Goal: Transaction & Acquisition: Purchase product/service

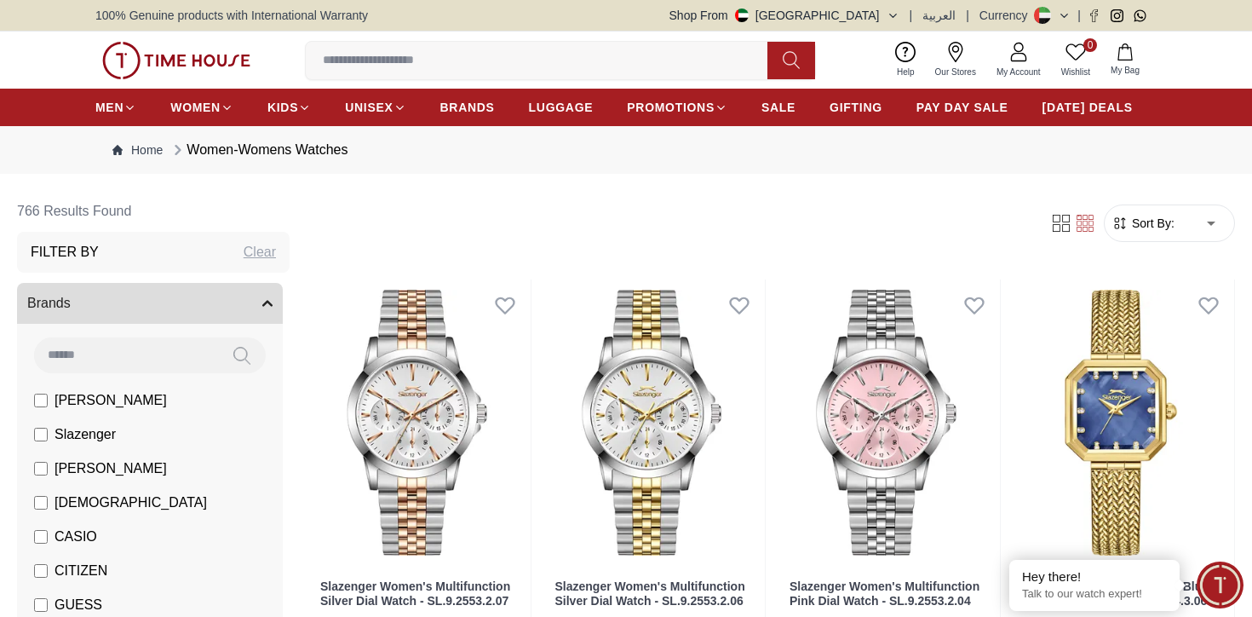
click at [1170, 217] on span "Sort By:" at bounding box center [1152, 223] width 46 height 17
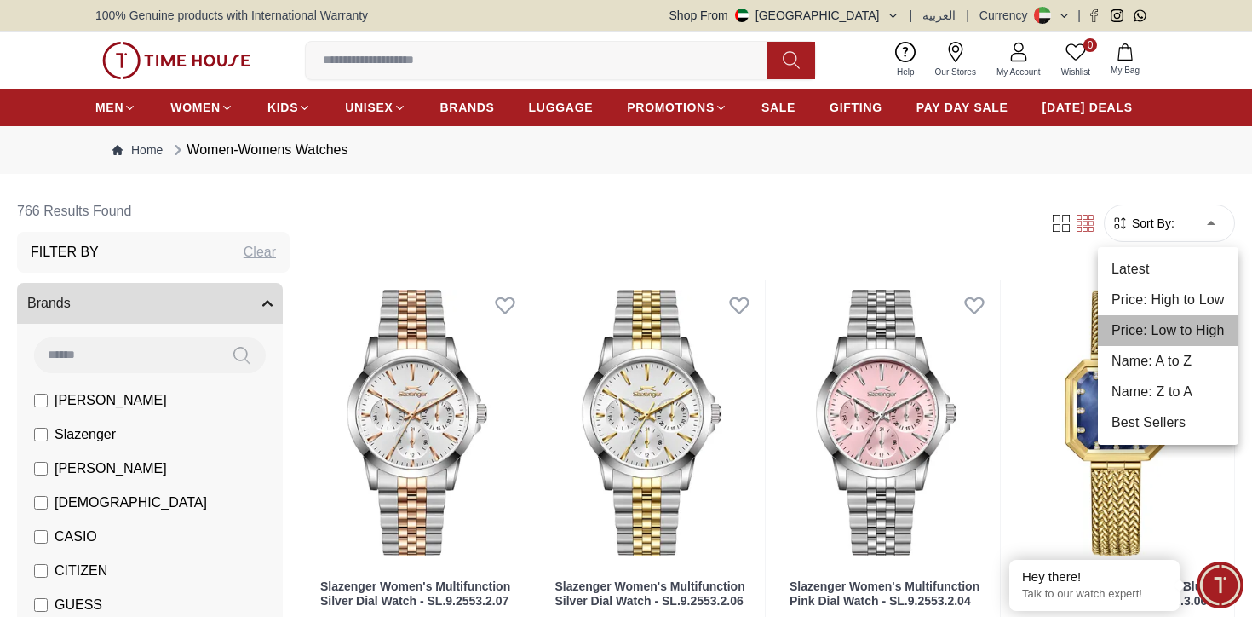
click at [1180, 327] on li "Price: Low to High" at bounding box center [1168, 330] width 141 height 31
type input "*"
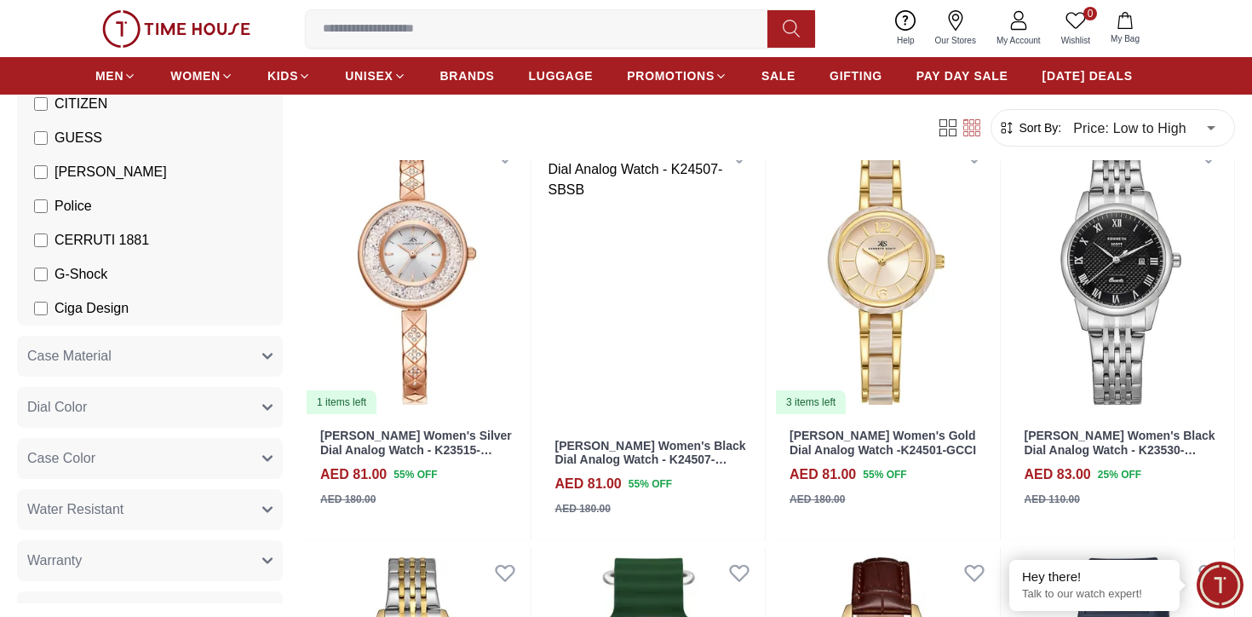
scroll to position [5487, 0]
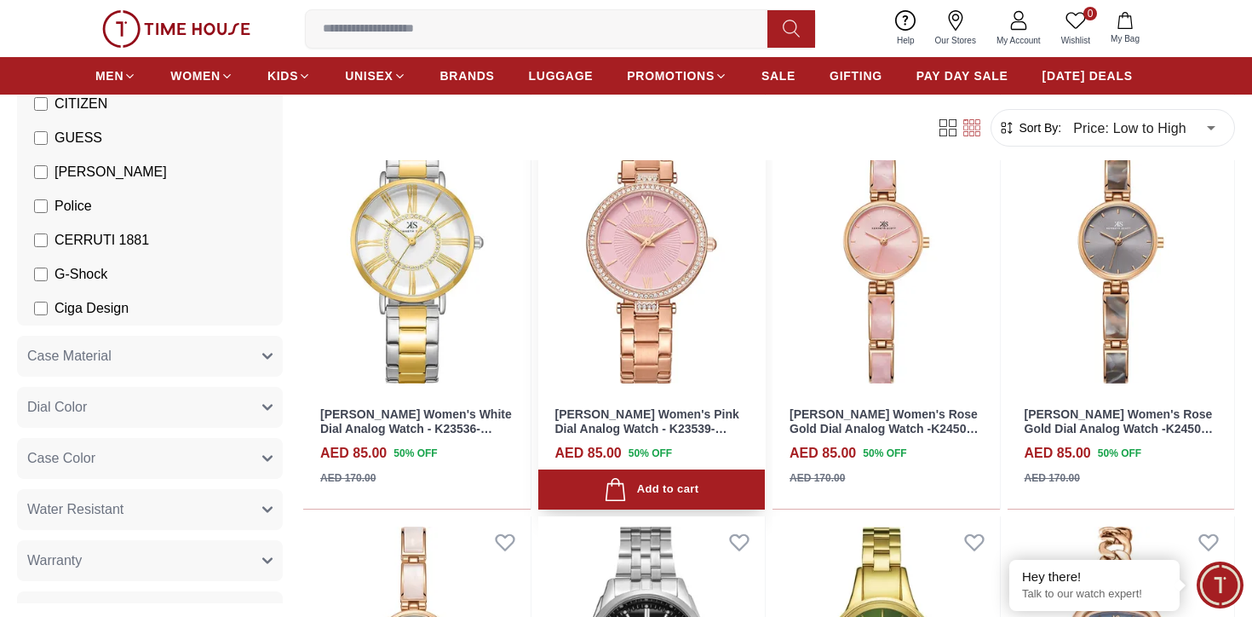
scroll to position [6726, 0]
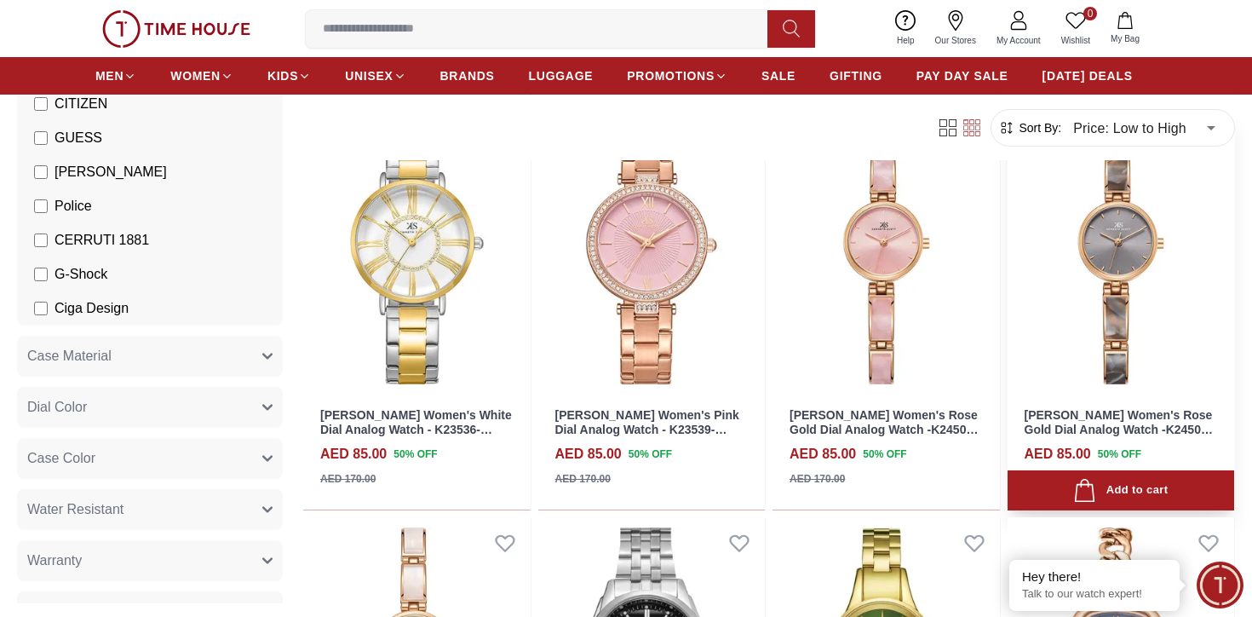
click at [1055, 343] on img at bounding box center [1121, 251] width 227 height 286
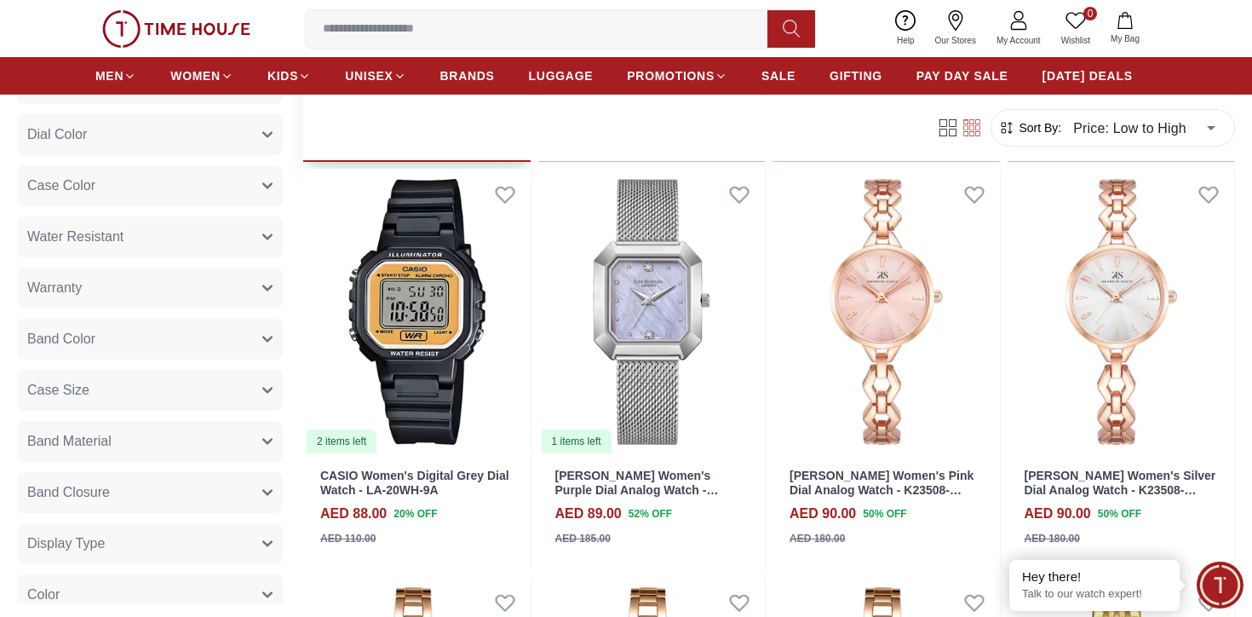
scroll to position [1418, 0]
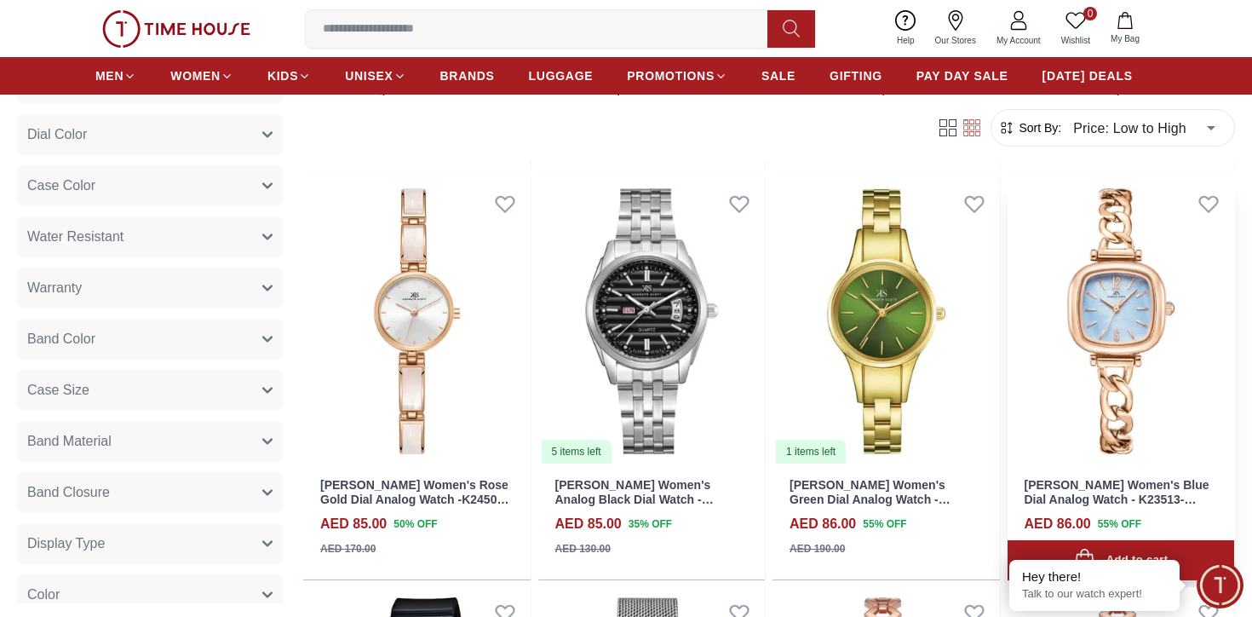
scroll to position [653, 0]
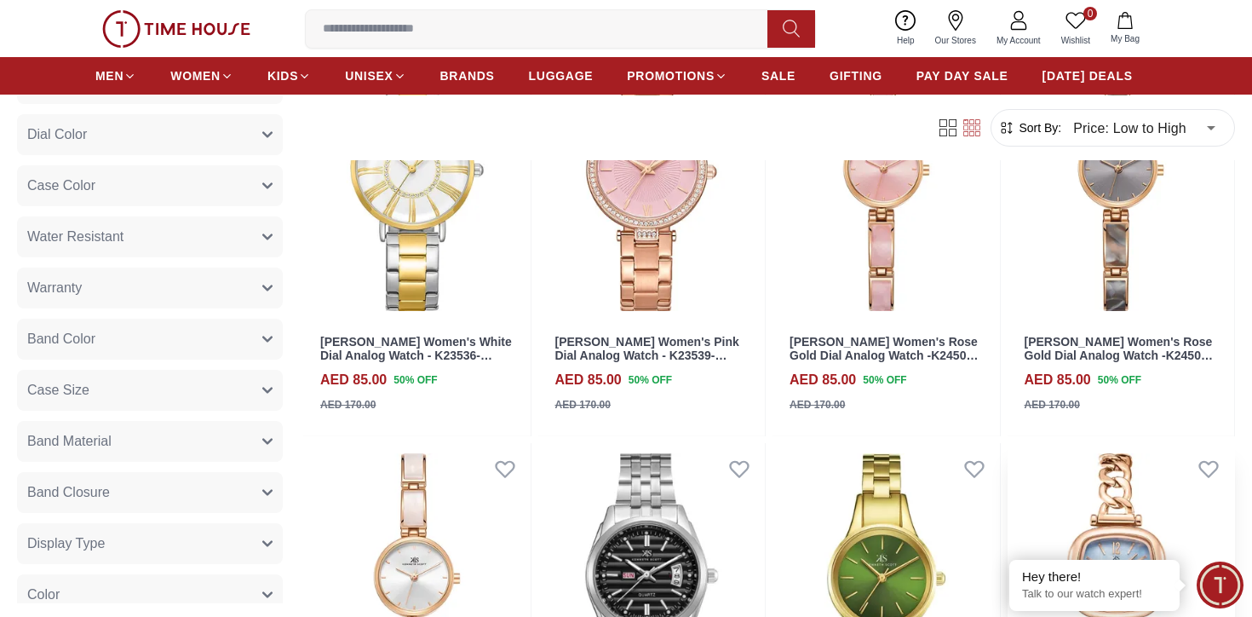
click at [1137, 464] on img at bounding box center [1121, 586] width 227 height 286
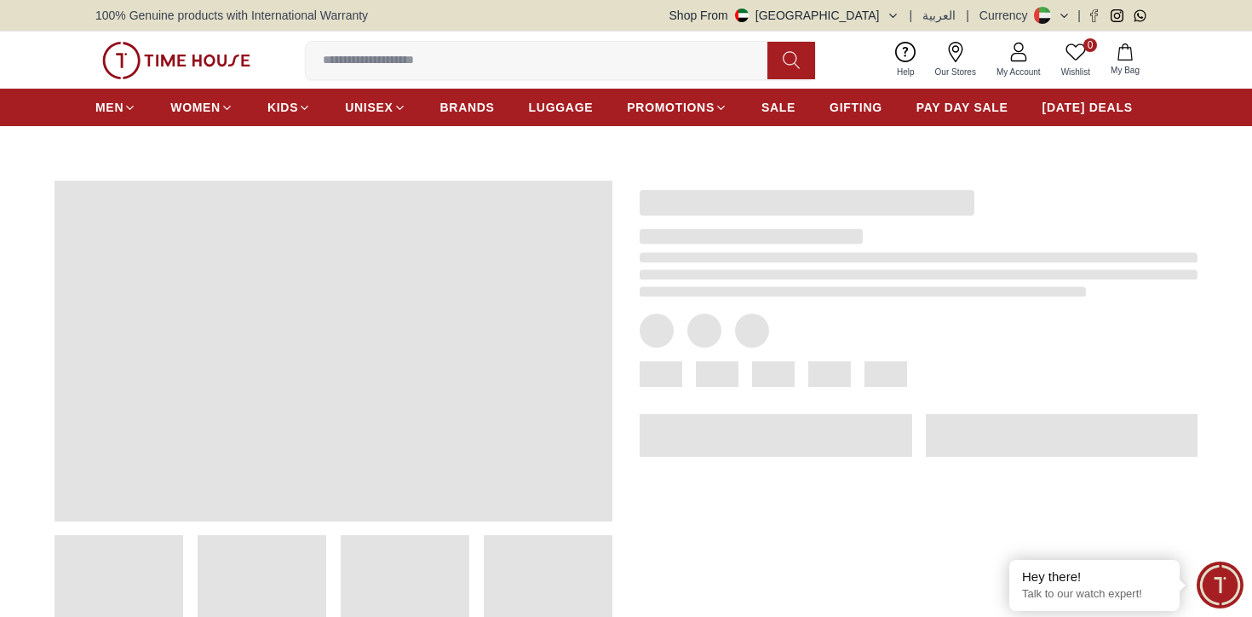
scroll to position [85, 0]
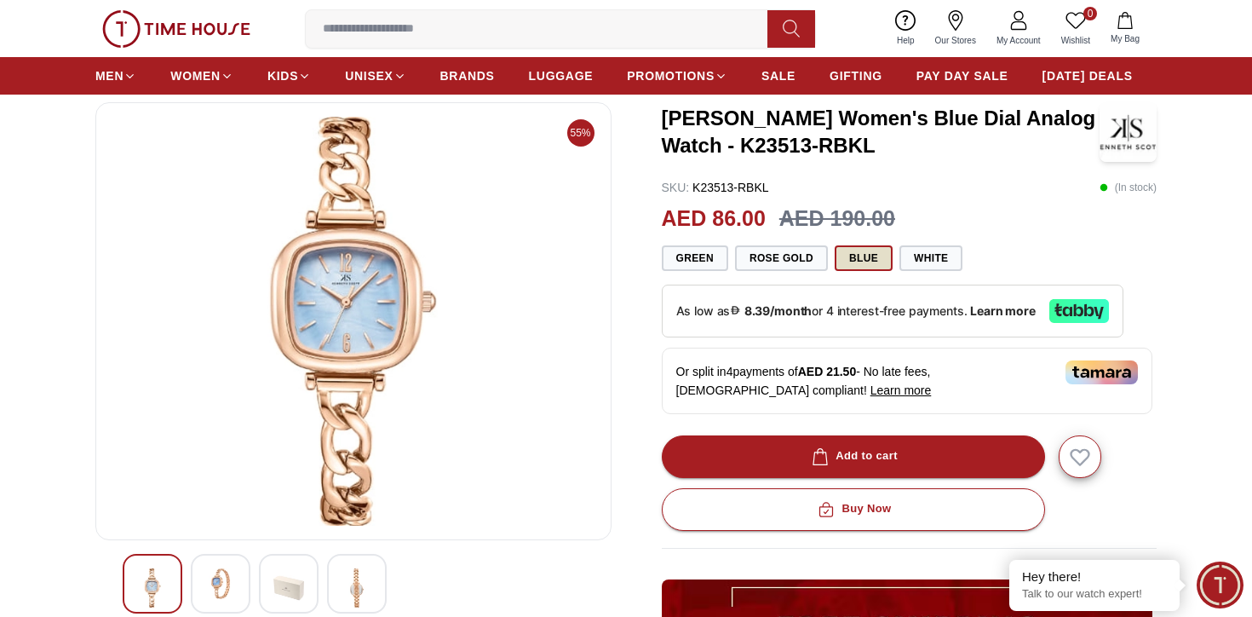
click at [853, 256] on button "Blue" at bounding box center [864, 258] width 58 height 26
click at [784, 255] on button "Rose Gold" at bounding box center [781, 258] width 93 height 26
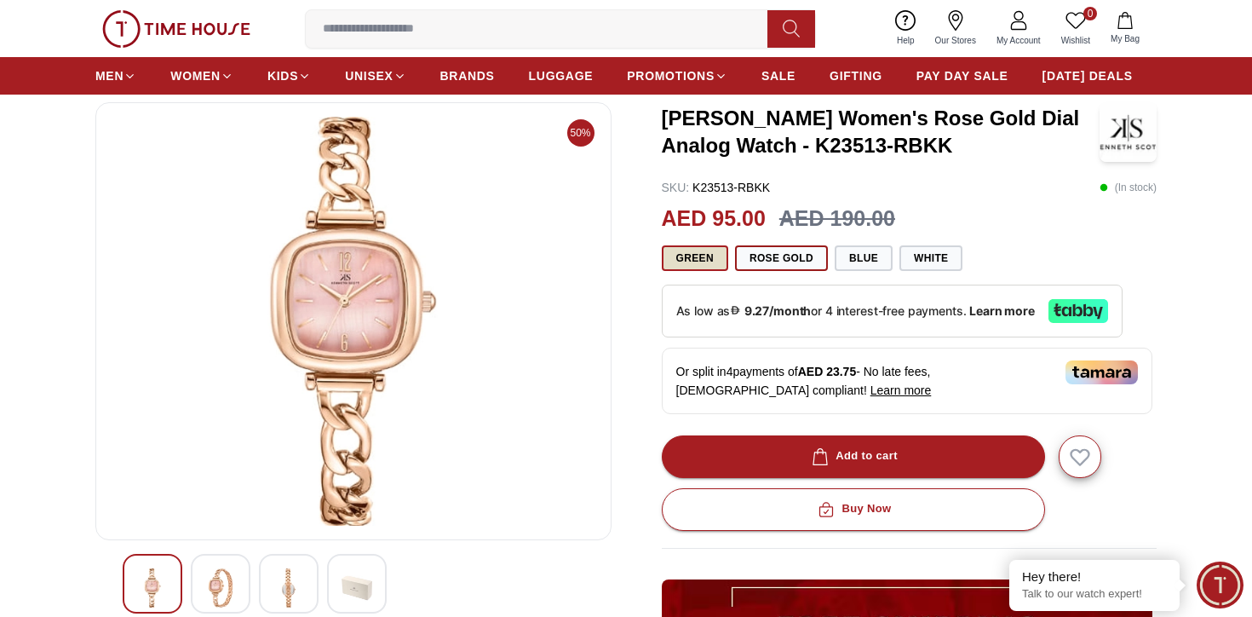
click at [716, 250] on button "Green" at bounding box center [695, 258] width 66 height 26
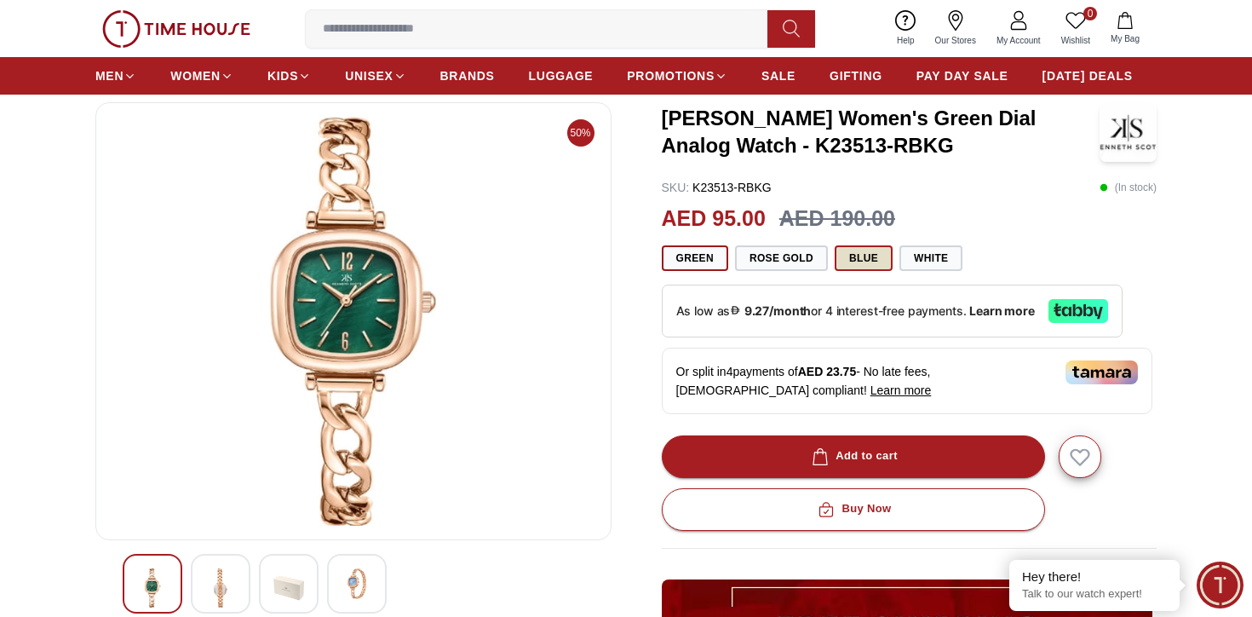
click at [868, 256] on button "Blue" at bounding box center [864, 258] width 58 height 26
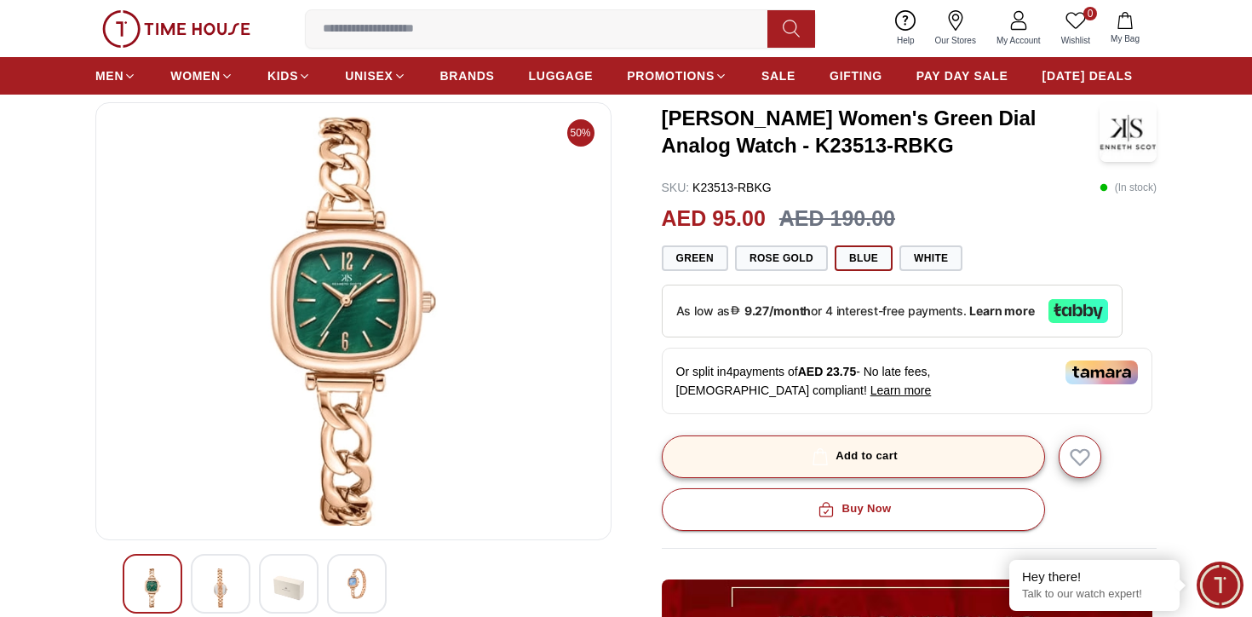
click at [861, 463] on div "Add to cart" at bounding box center [852, 456] width 89 height 20
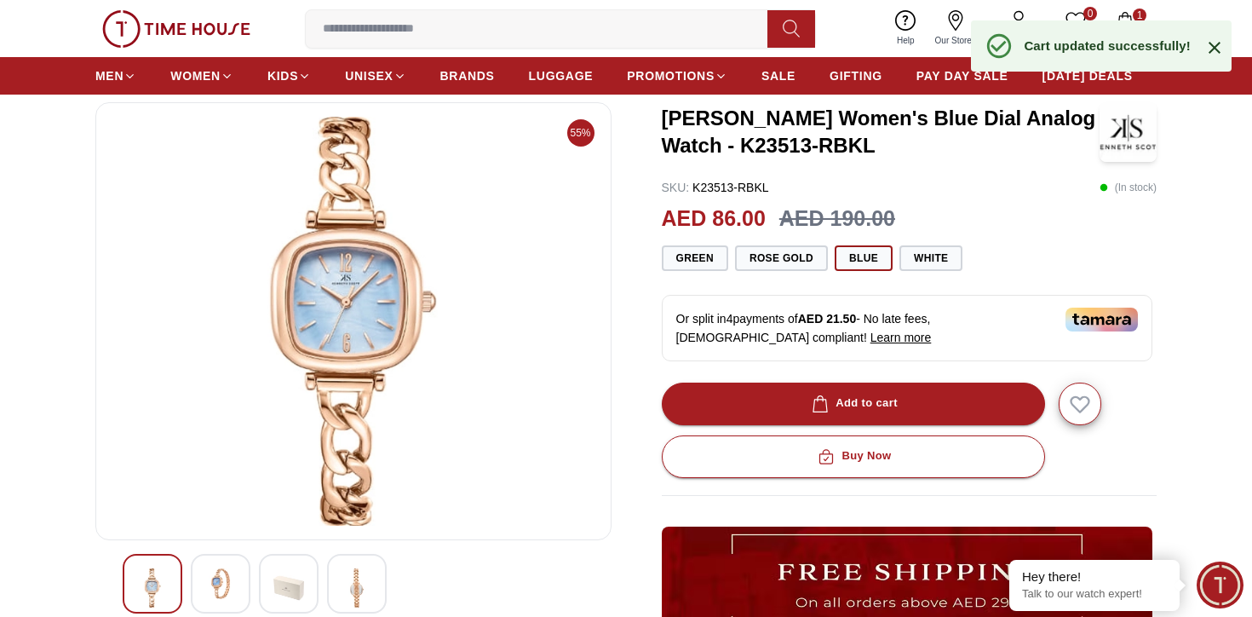
click at [1134, 11] on span "1" at bounding box center [1140, 16] width 14 height 14
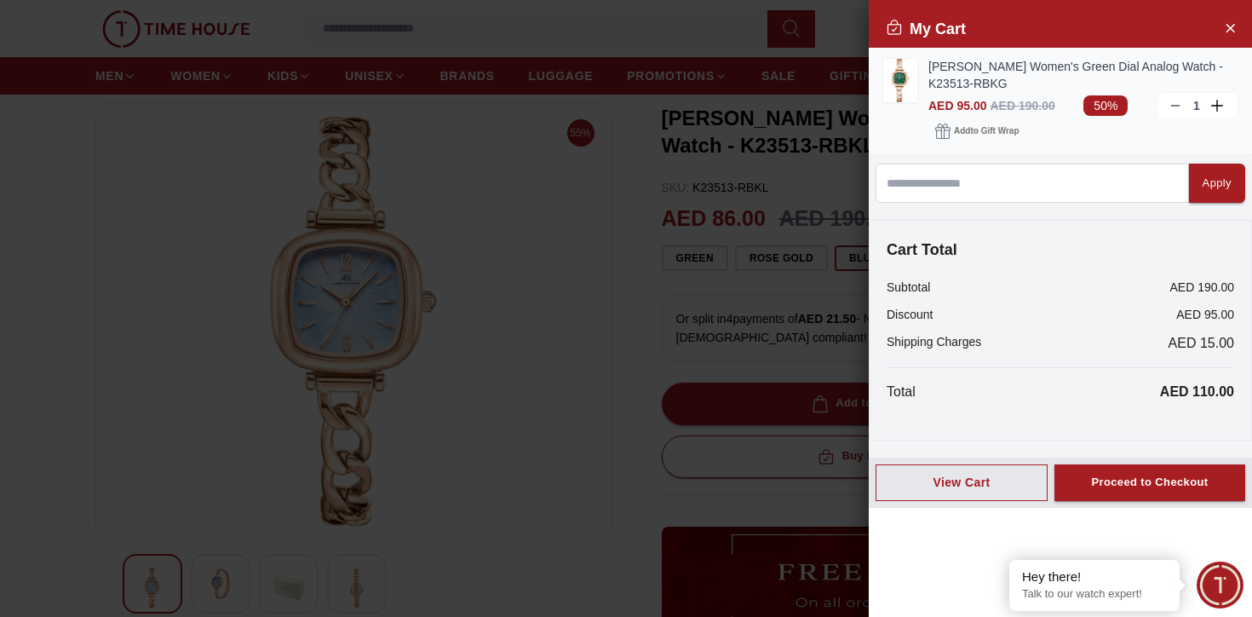
click at [1217, 107] on icon at bounding box center [1218, 106] width 15 height 12
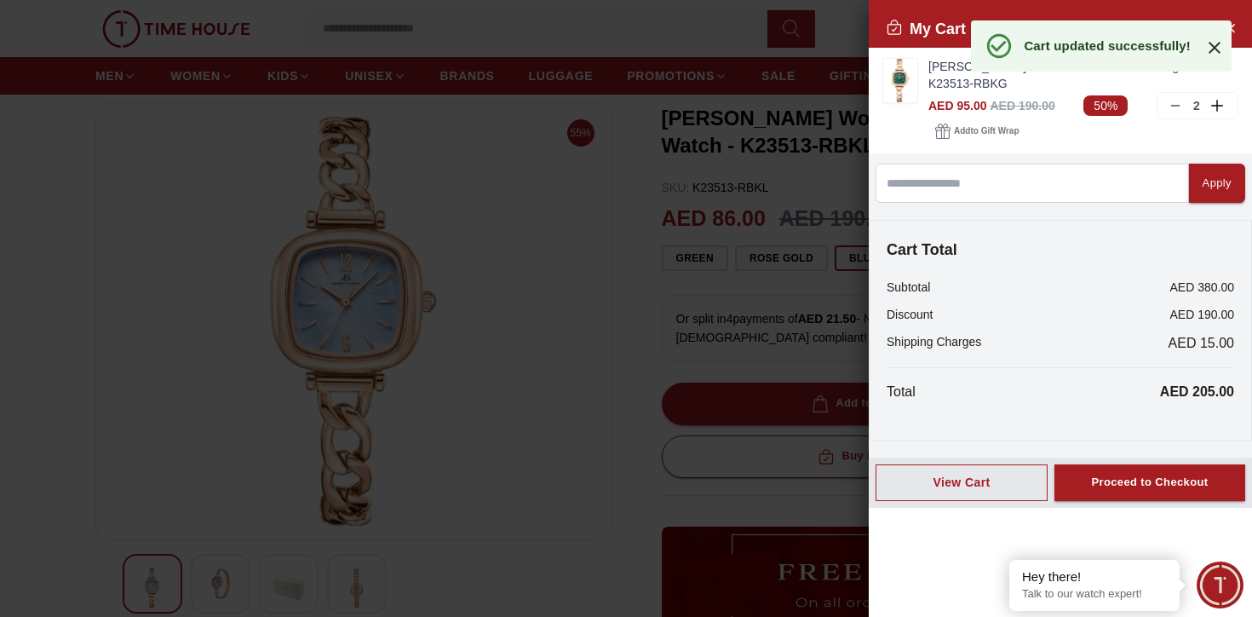
click at [1214, 47] on icon at bounding box center [1215, 48] width 12 height 12
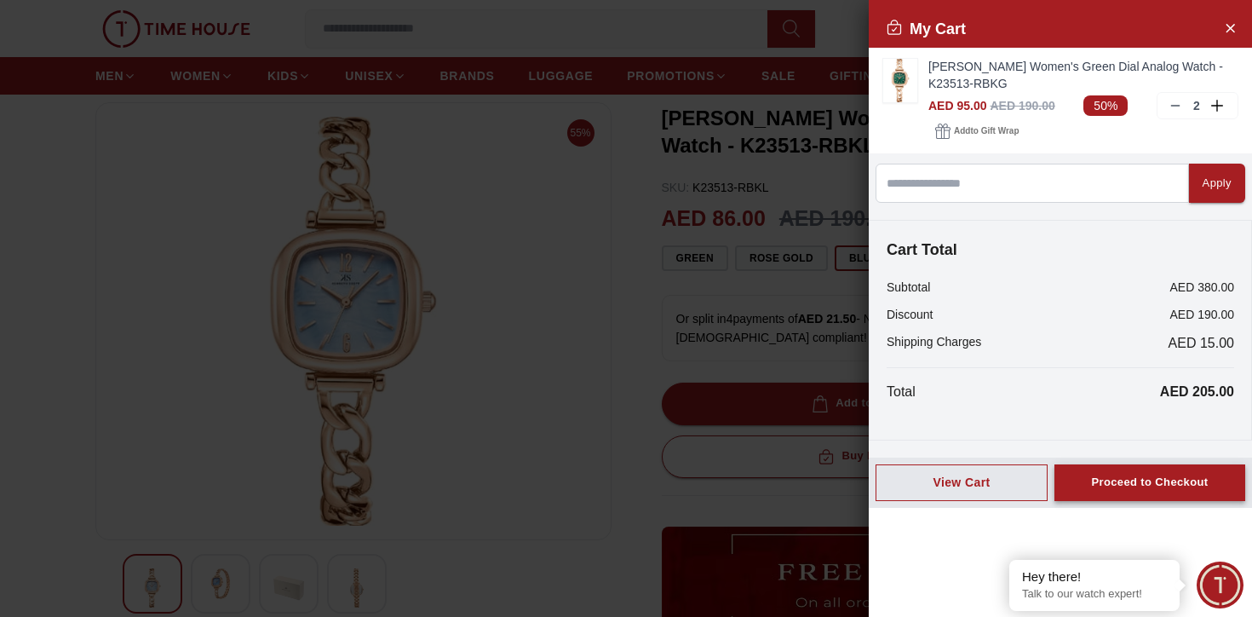
click at [1148, 483] on div "Proceed to Checkout" at bounding box center [1149, 483] width 117 height 20
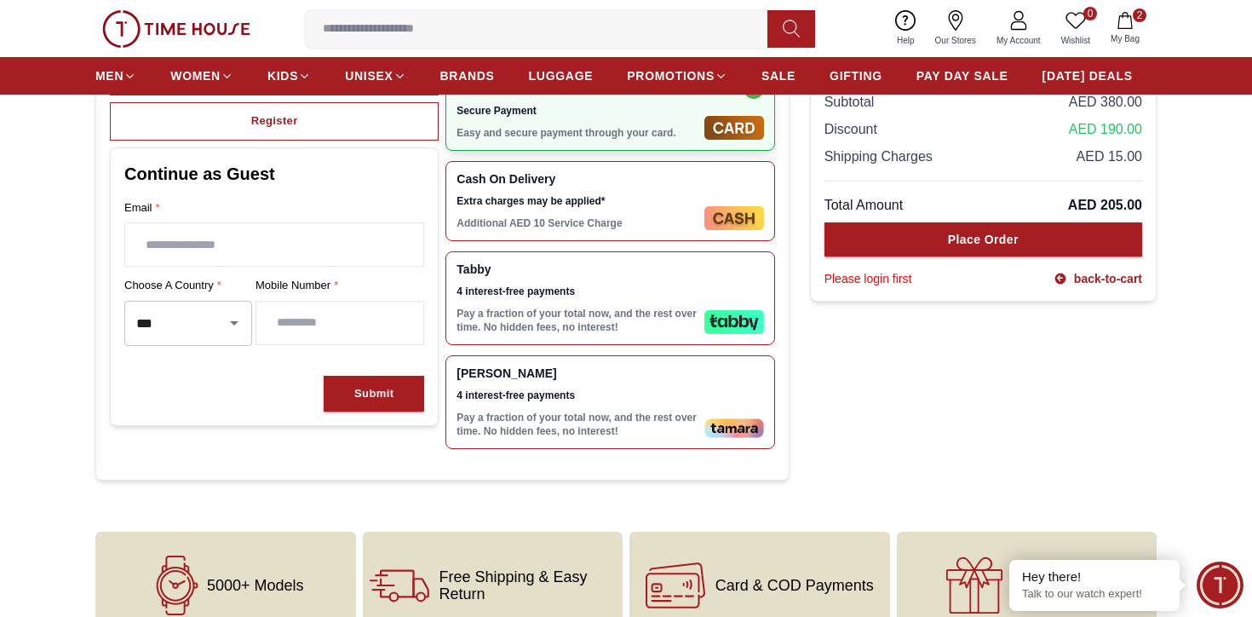
scroll to position [796, 0]
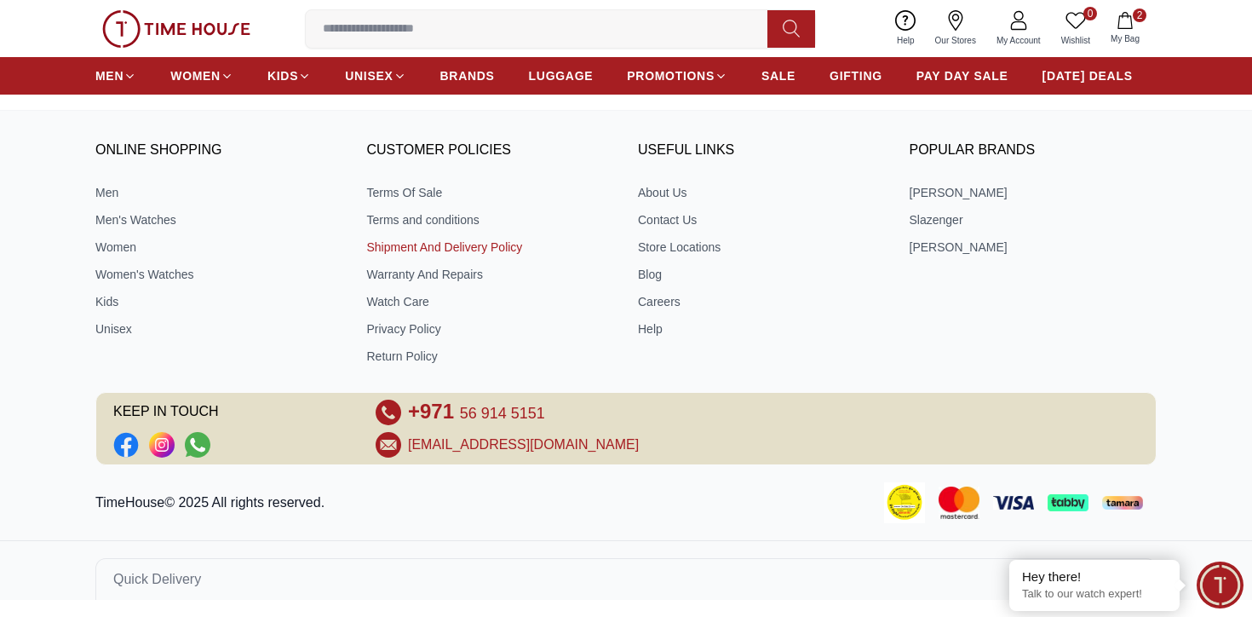
click at [440, 250] on link "Shipment And Delivery Policy" at bounding box center [491, 246] width 248 height 17
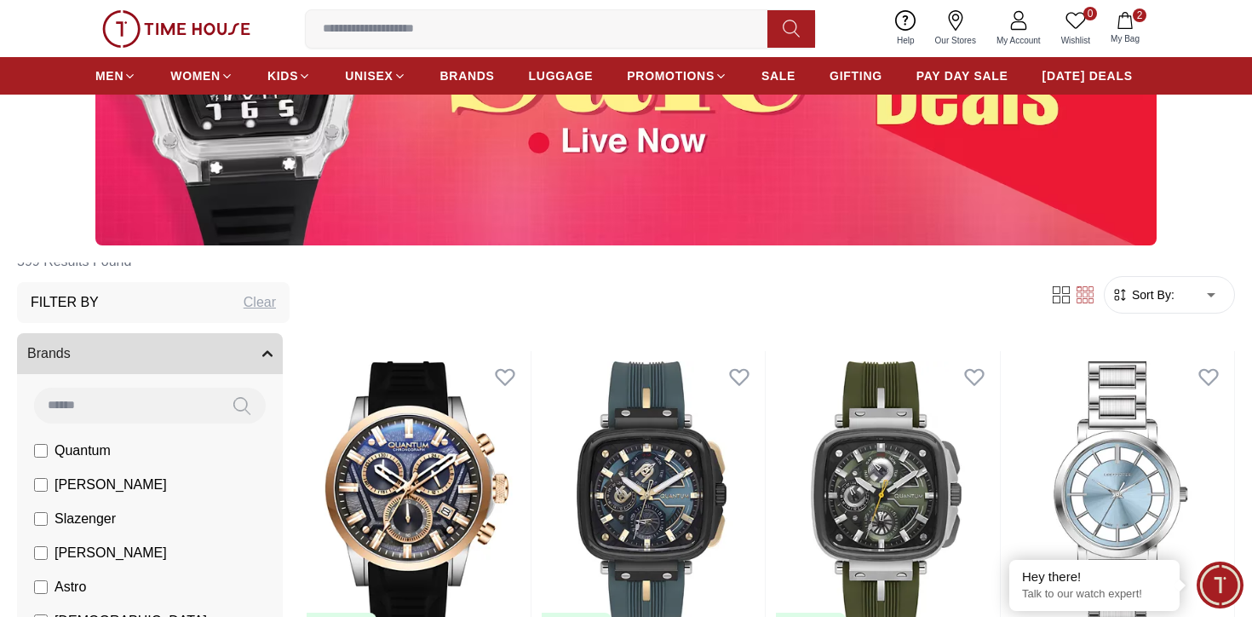
scroll to position [332, 0]
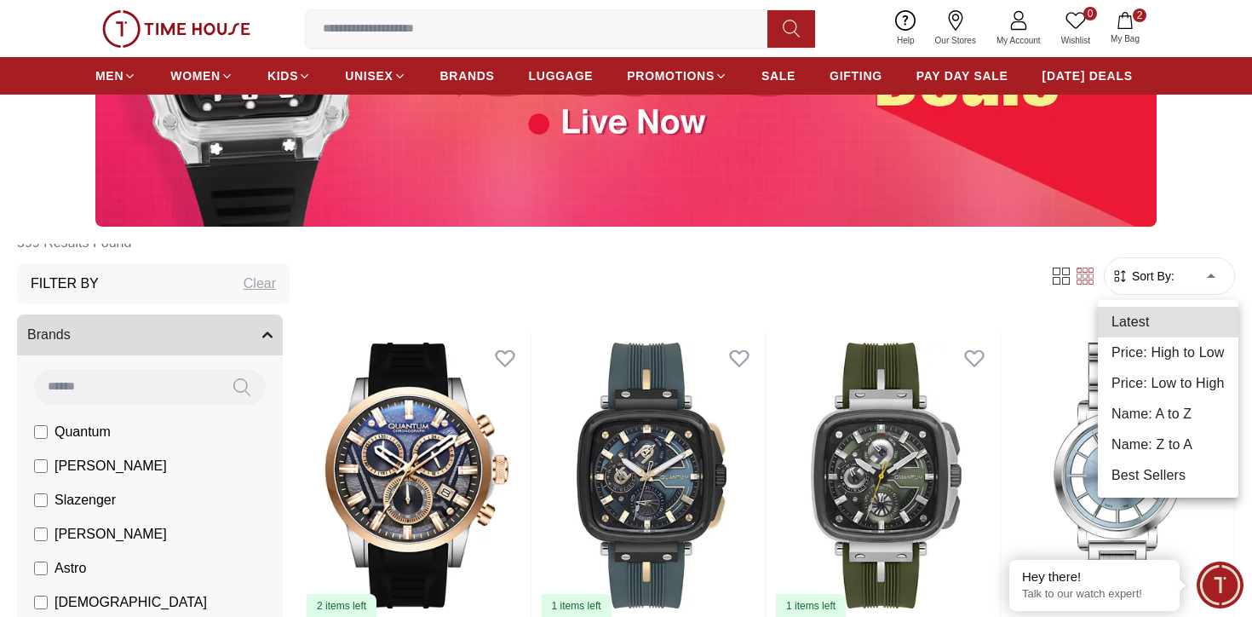
click at [1169, 385] on li "Price: Low to High" at bounding box center [1168, 383] width 141 height 31
type input "*"
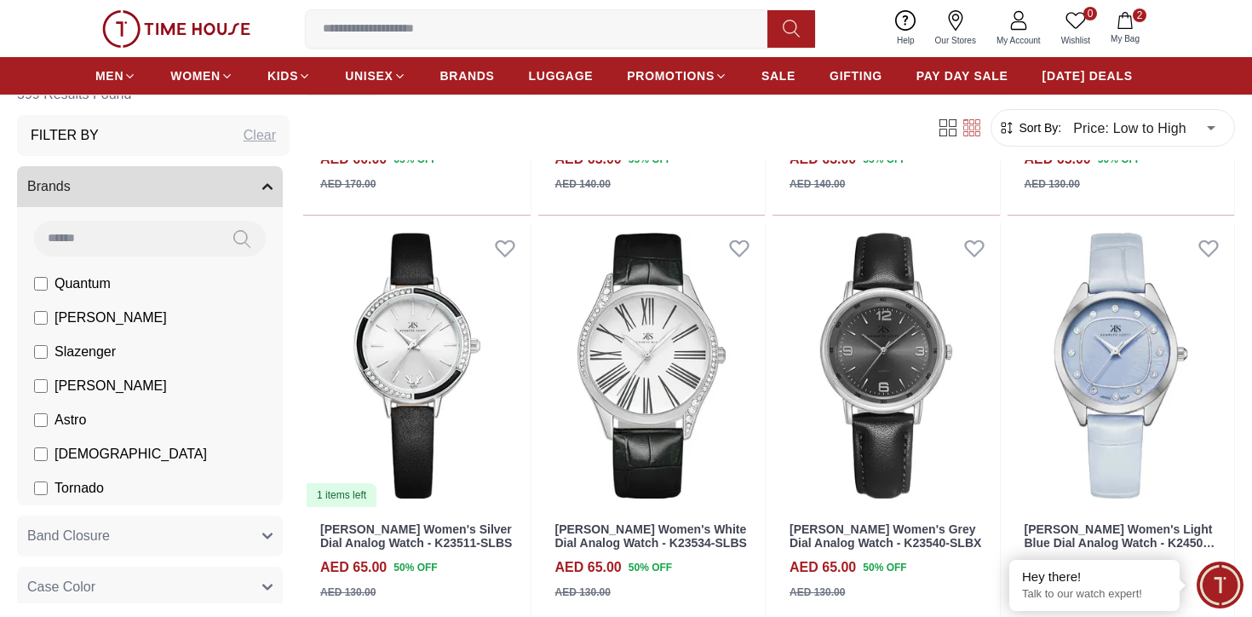
scroll to position [4091, 0]
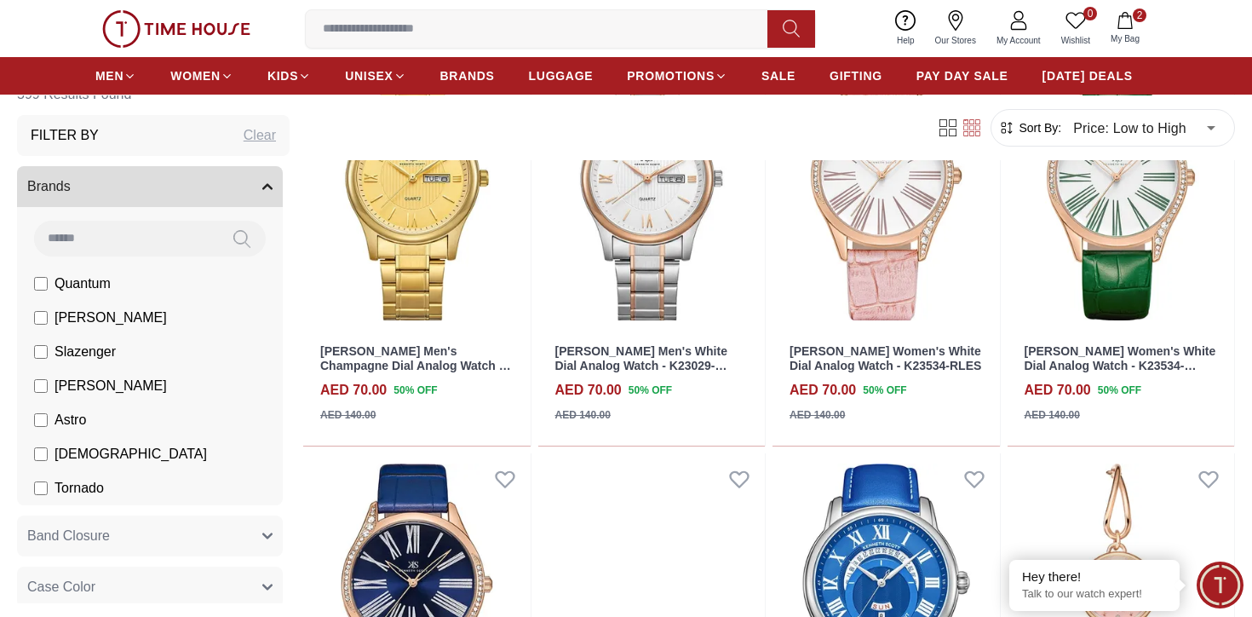
scroll to position [5945, 0]
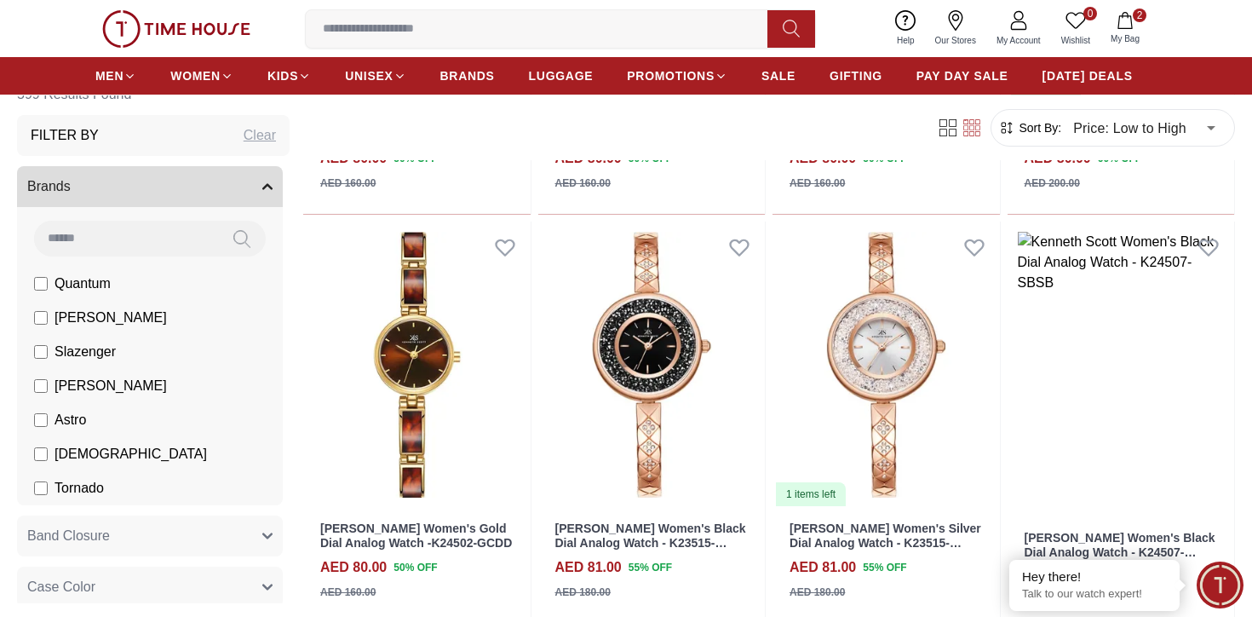
scroll to position [8275, 0]
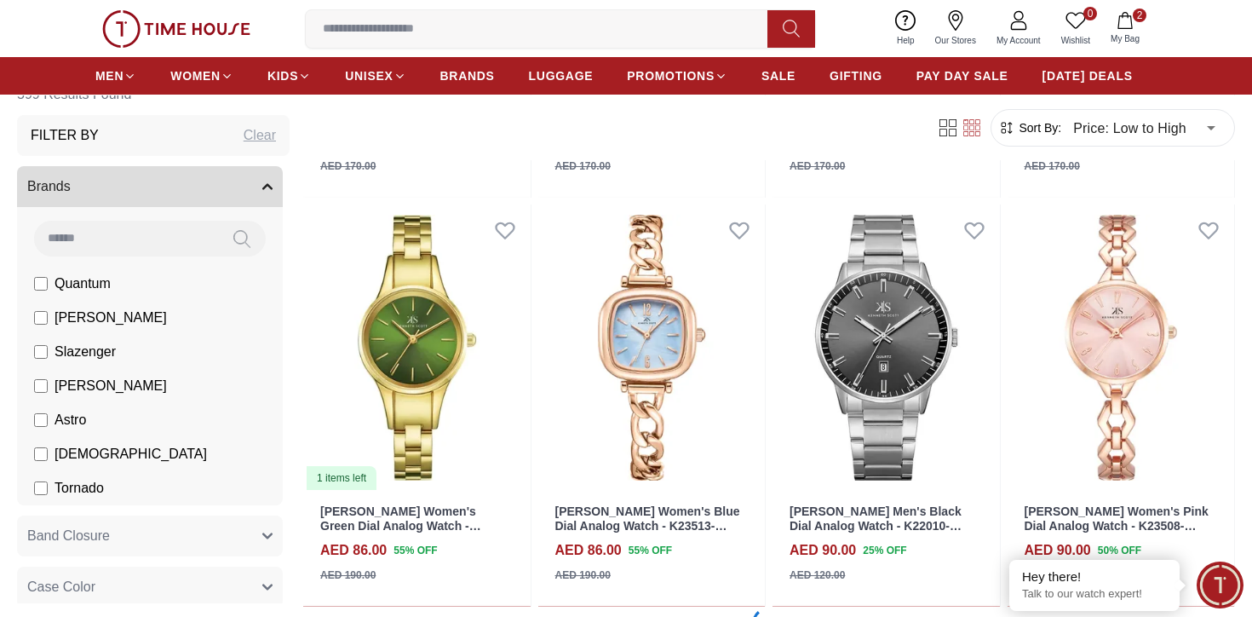
scroll to position [10327, 0]
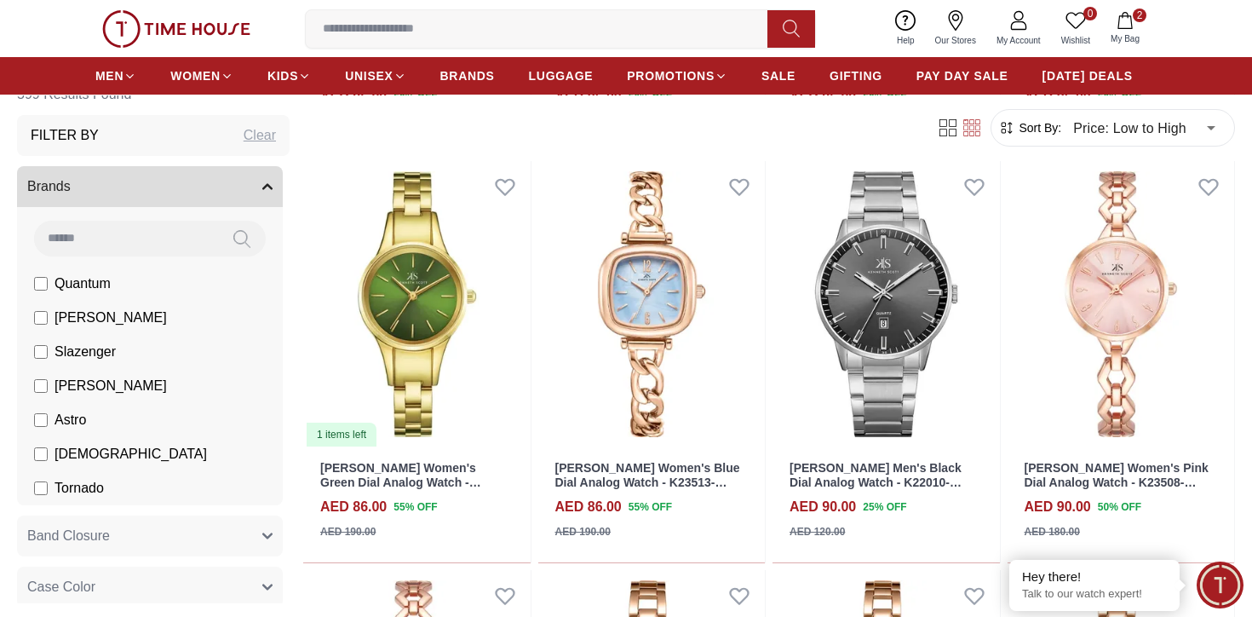
click at [1131, 24] on icon "button" at bounding box center [1125, 20] width 17 height 17
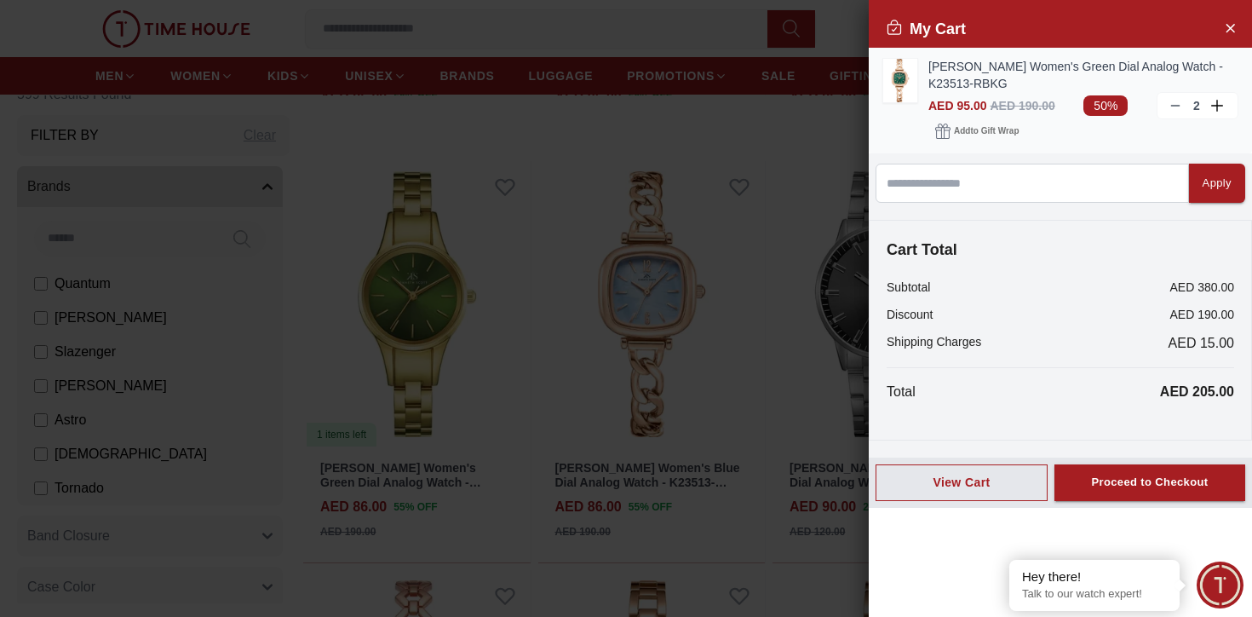
click at [1169, 104] on icon at bounding box center [1176, 106] width 14 height 14
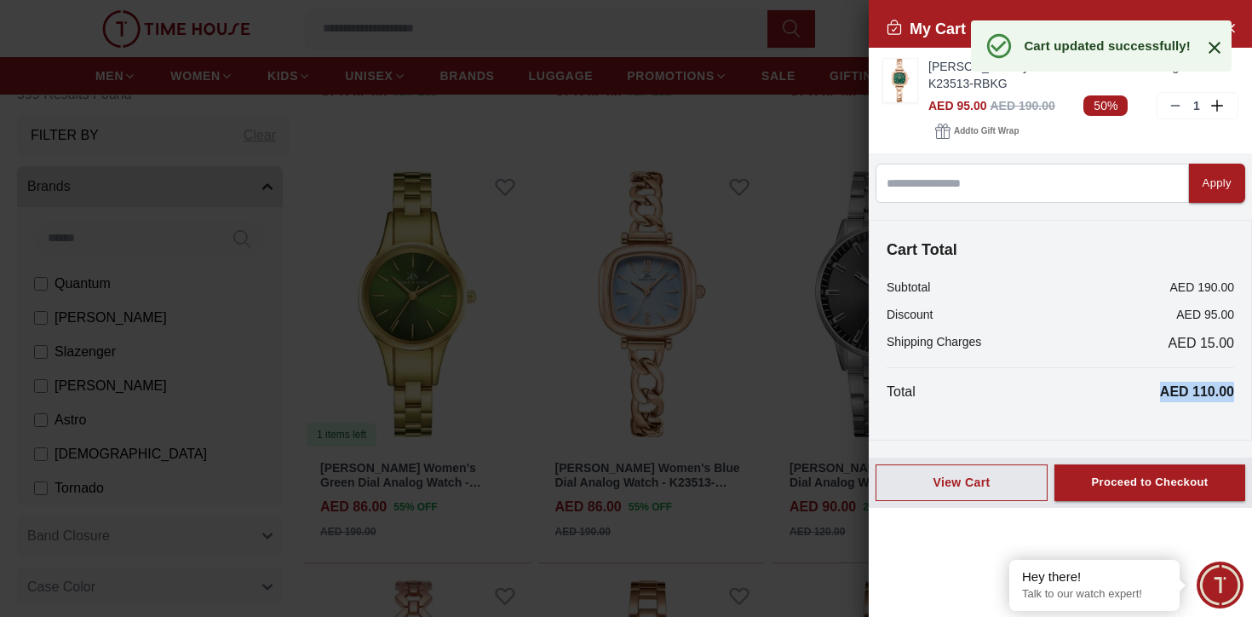
drag, startPoint x: 1159, startPoint y: 395, endPoint x: 1238, endPoint y: 395, distance: 78.4
click at [1238, 396] on div "Cart Total Subtotal AED 190.00 Discount AED 95.00 Shipping Charges AED 15.00 To…" at bounding box center [1060, 330] width 383 height 221
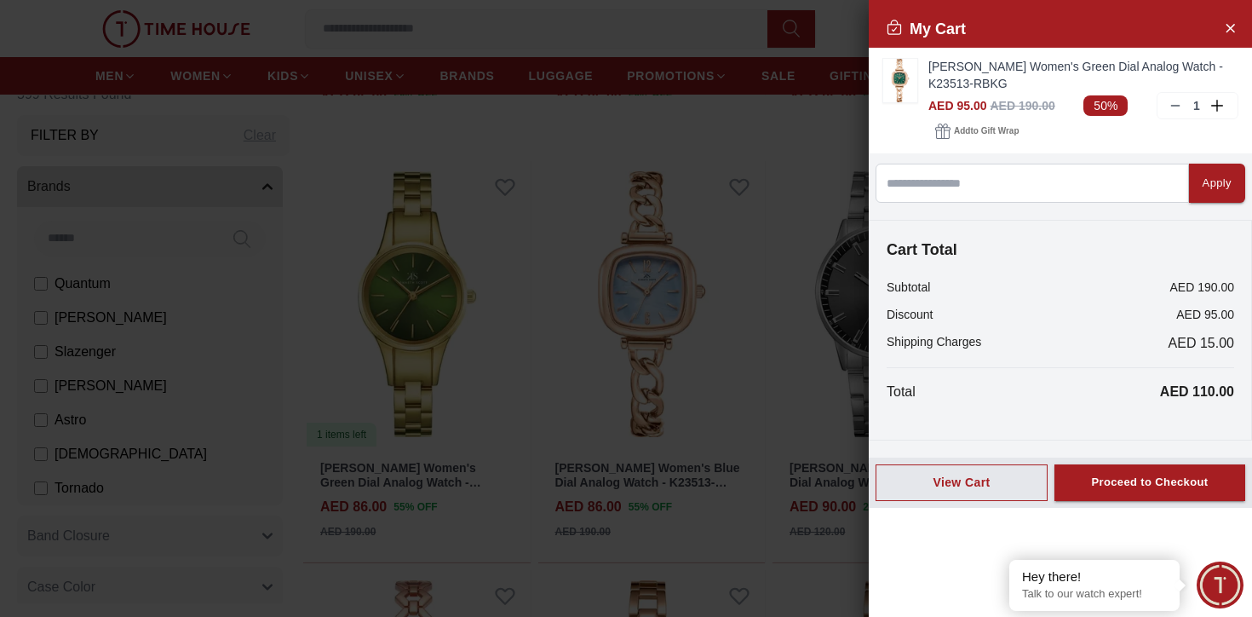
click at [1238, 395] on div "Cart Total Subtotal AED 190.00 Discount AED 95.00 Shipping Charges AED 15.00 To…" at bounding box center [1060, 330] width 383 height 221
drag, startPoint x: 1170, startPoint y: 393, endPoint x: 1243, endPoint y: 392, distance: 72.4
click at [1243, 392] on div "Cart Total Subtotal AED 190.00 Discount AED 95.00 Shipping Charges AED 15.00 To…" at bounding box center [1060, 330] width 383 height 221
click at [1217, 411] on div "Cart Total Subtotal AED 190.00 Discount AED 95.00 Shipping Charges AED 15.00 To…" at bounding box center [1060, 330] width 383 height 221
click at [786, 443] on div at bounding box center [626, 308] width 1252 height 617
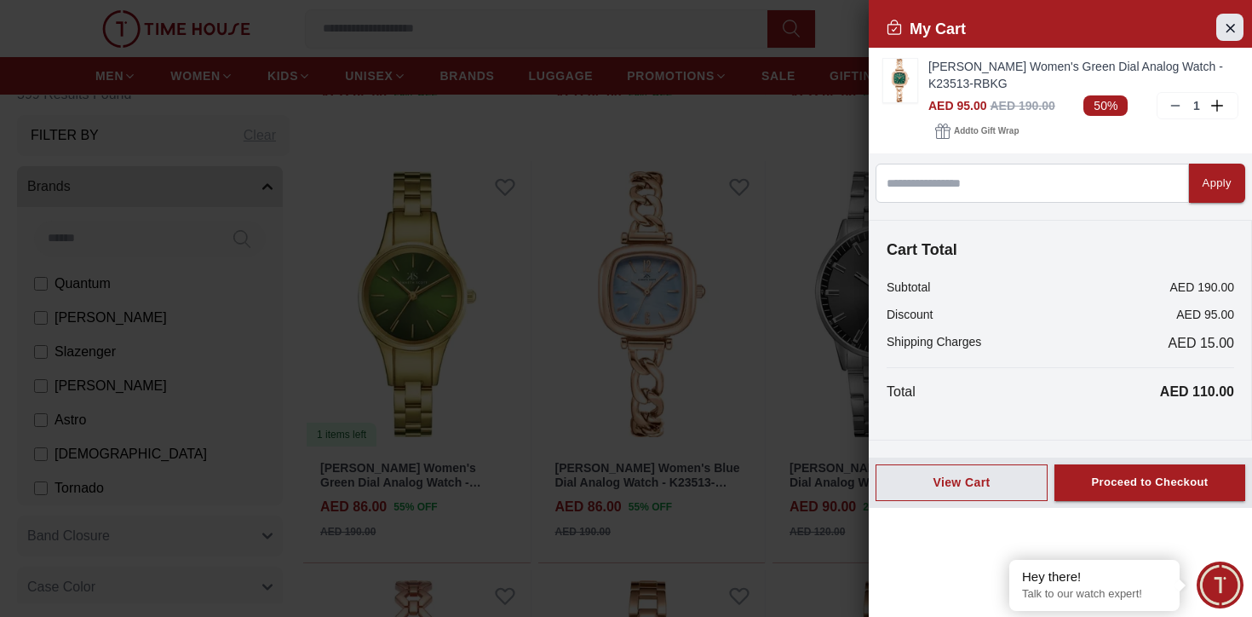
click at [1224, 30] on icon "Close Account" at bounding box center [1230, 27] width 14 height 21
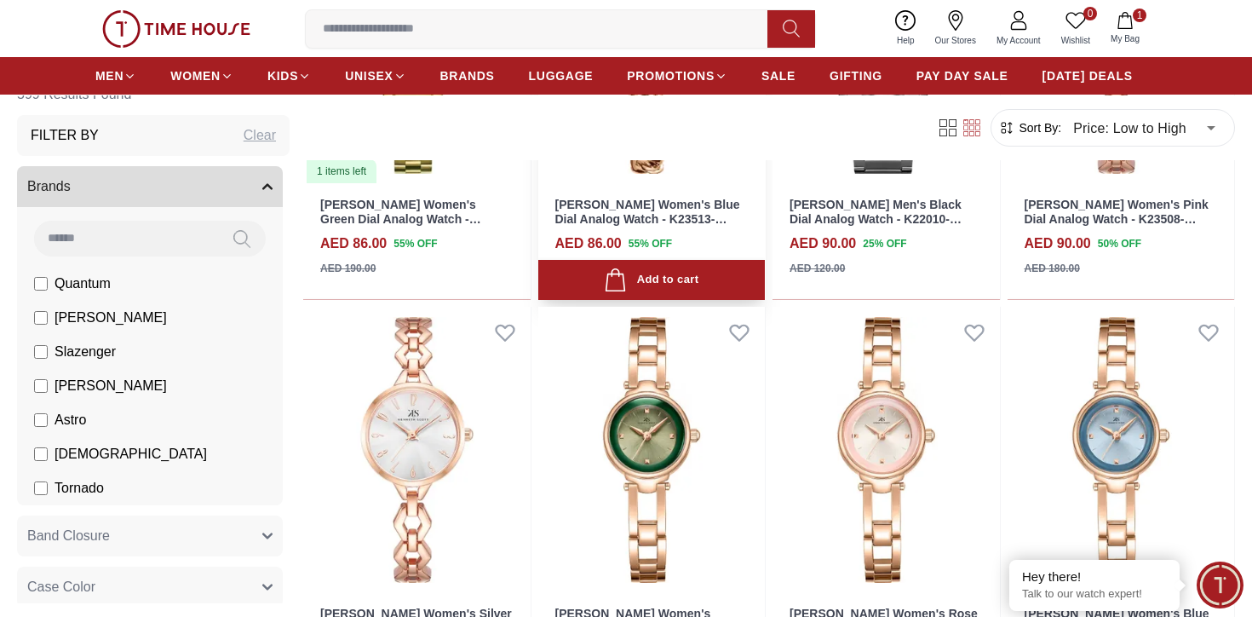
scroll to position [10698, 0]
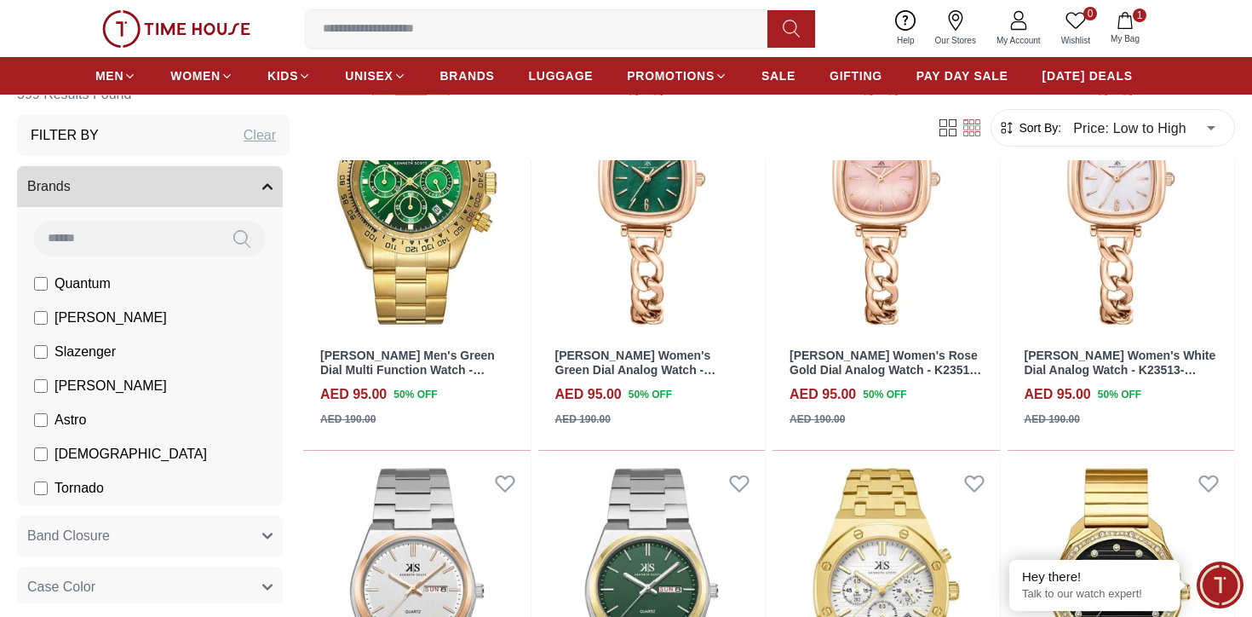
scroll to position [12485, 0]
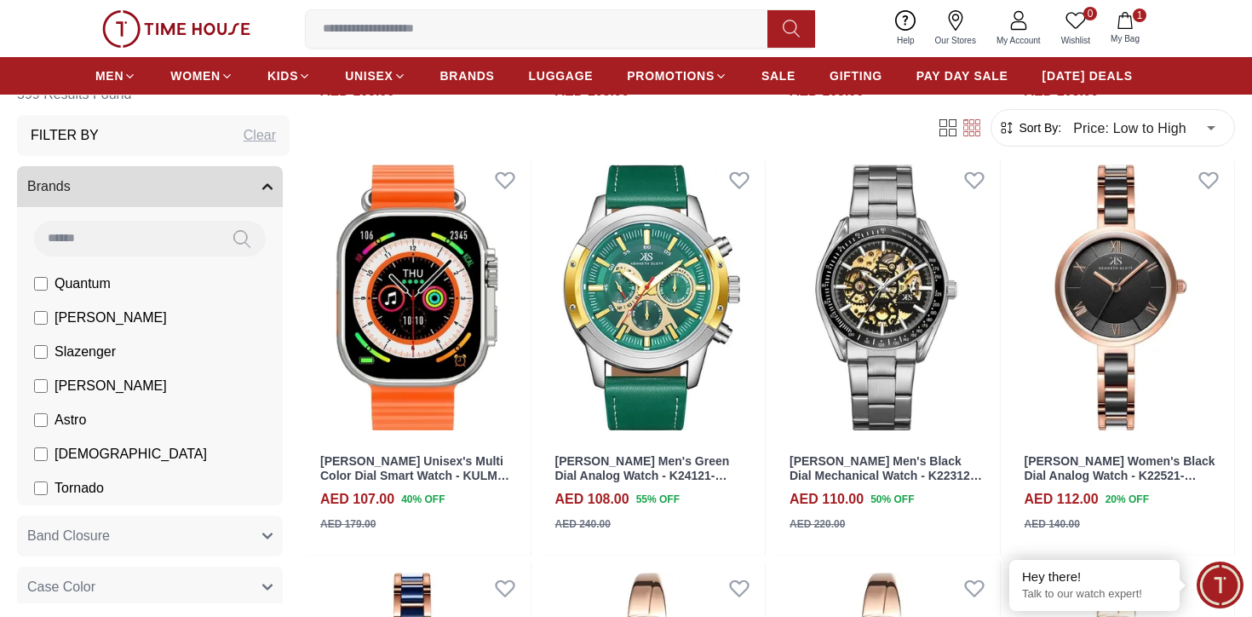
scroll to position [16277, 0]
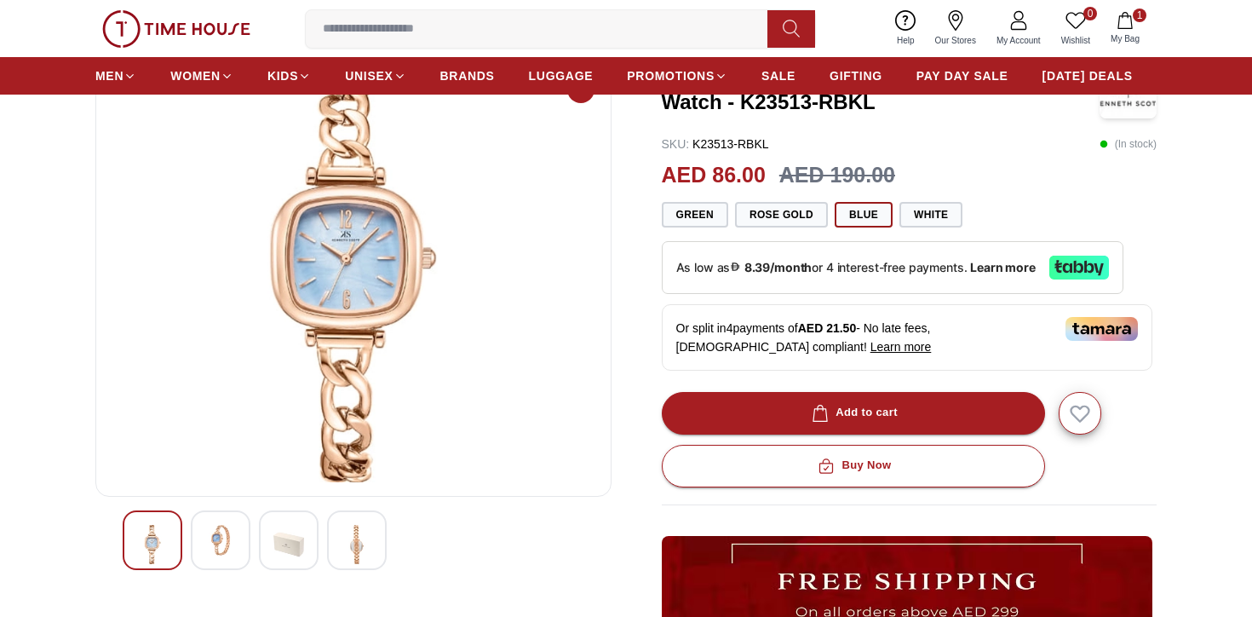
scroll to position [112, 0]
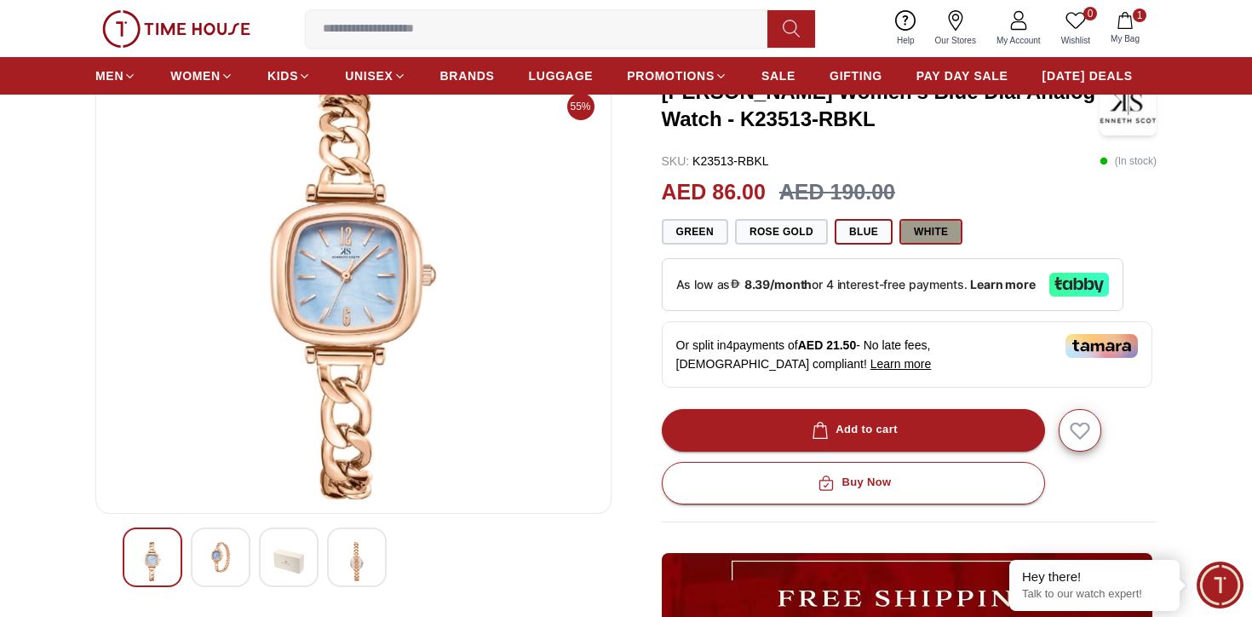
click at [923, 229] on button "White" at bounding box center [930, 232] width 63 height 26
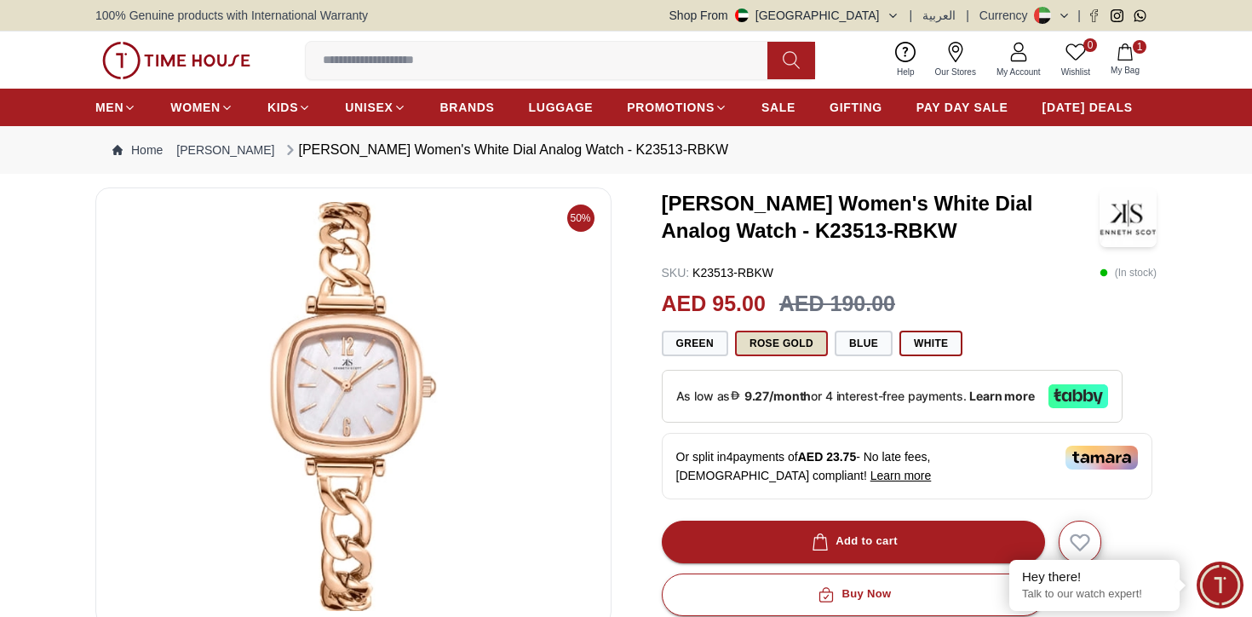
click at [767, 342] on button "Rose Gold" at bounding box center [781, 343] width 93 height 26
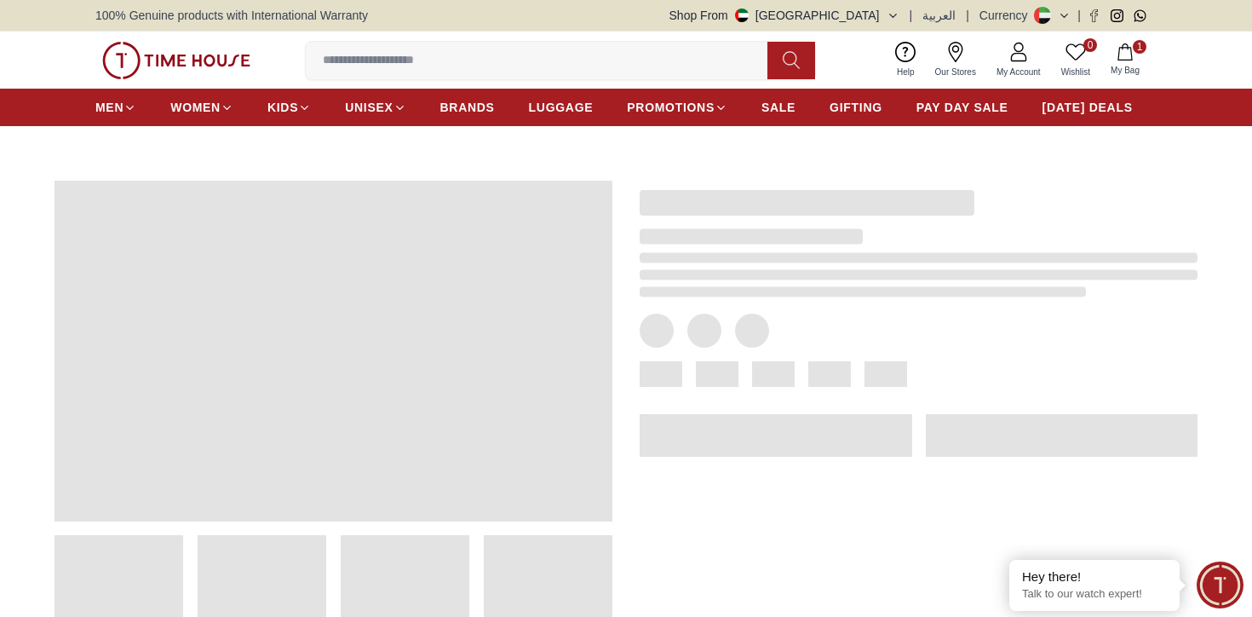
click at [876, 342] on div at bounding box center [919, 330] width 558 height 34
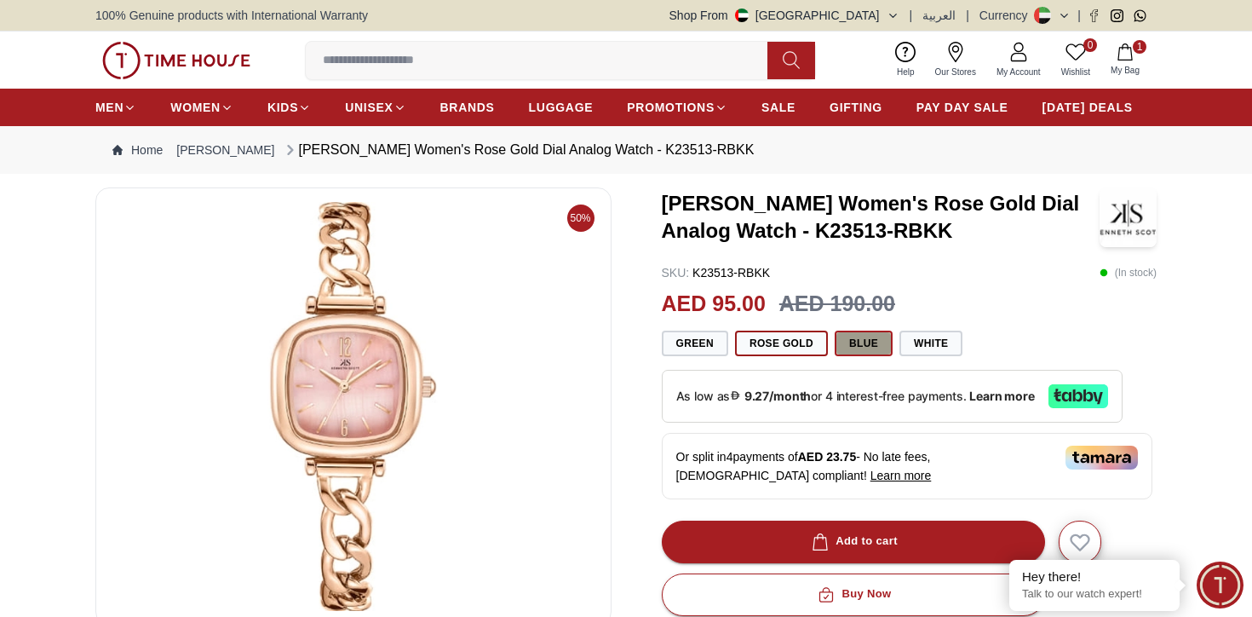
click at [865, 341] on button "Blue" at bounding box center [864, 343] width 58 height 26
click at [868, 340] on button "Blue" at bounding box center [864, 343] width 58 height 26
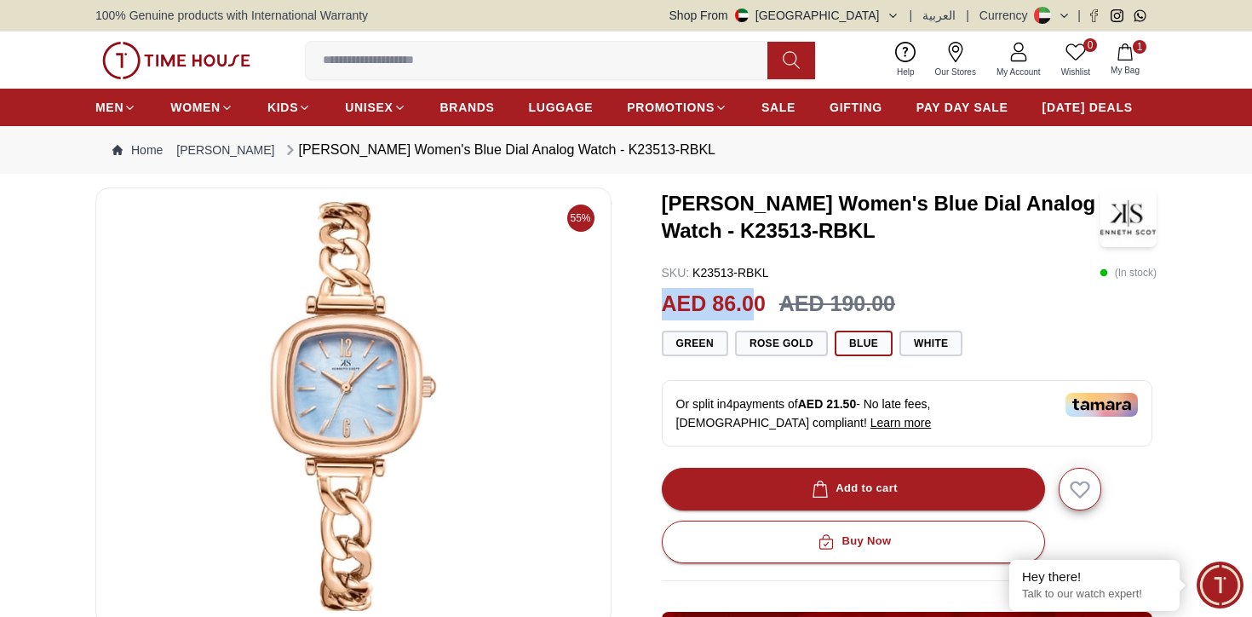
drag, startPoint x: 664, startPoint y: 306, endPoint x: 740, endPoint y: 306, distance: 75.8
click at [740, 306] on h2 "AED 86.00" at bounding box center [714, 304] width 104 height 32
click at [741, 306] on h2 "AED 86.00" at bounding box center [714, 304] width 104 height 32
click at [713, 337] on button "Green" at bounding box center [695, 343] width 66 height 26
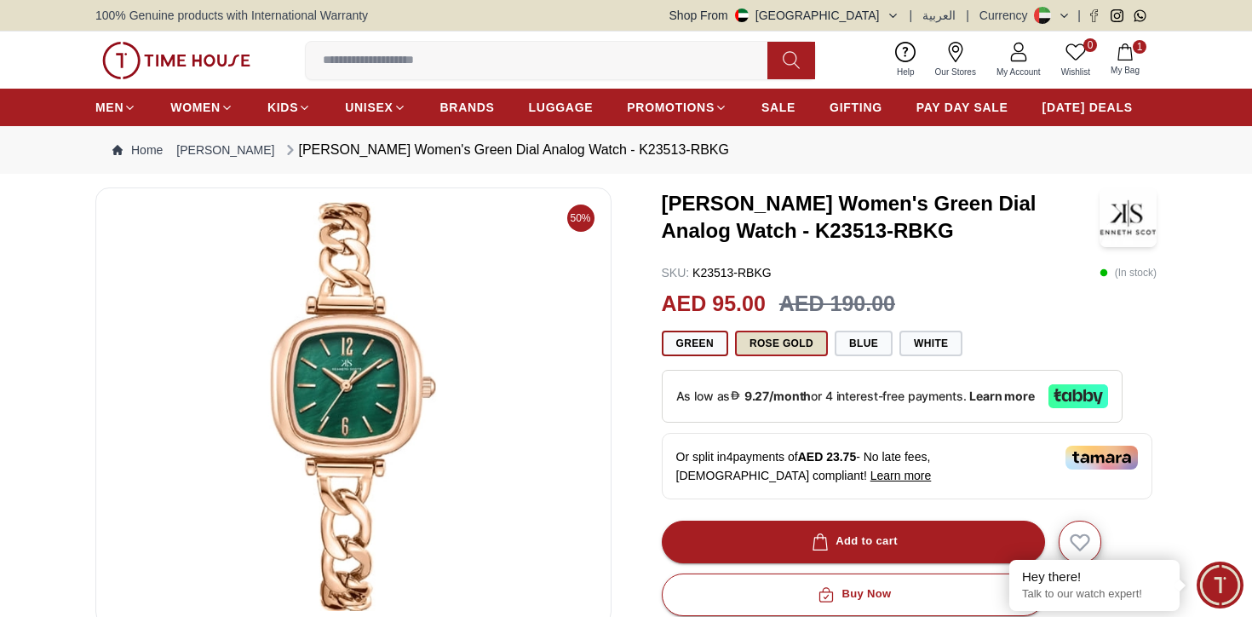
click at [772, 342] on button "Rose Gold" at bounding box center [781, 343] width 93 height 26
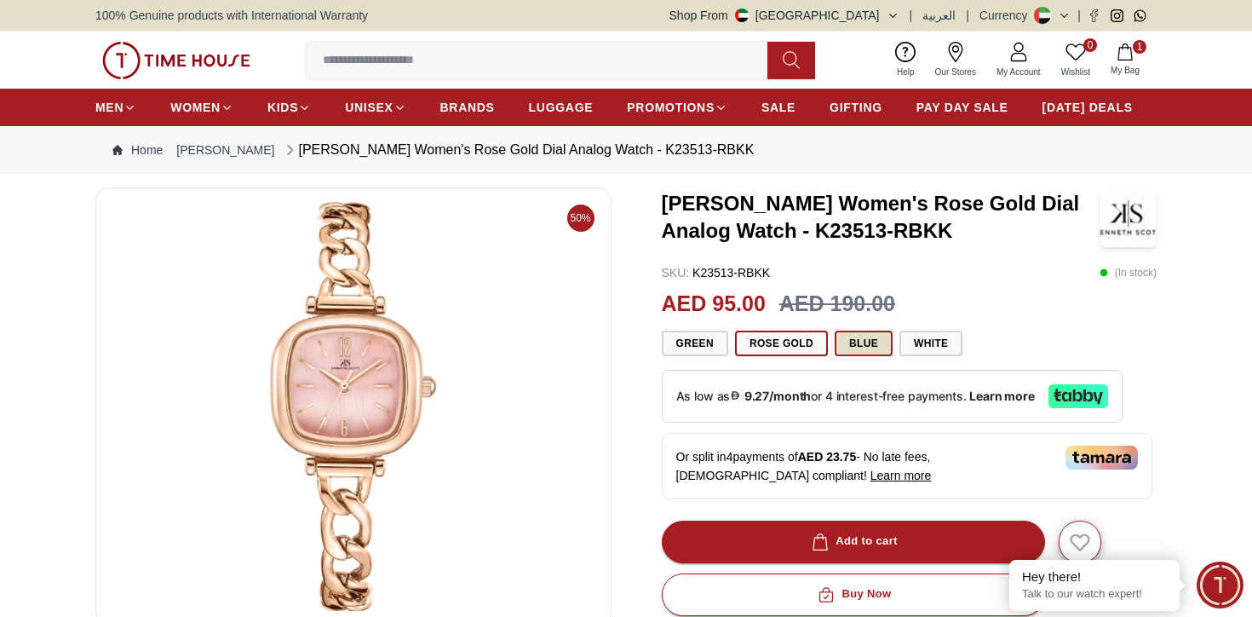
click at [870, 347] on button "Blue" at bounding box center [864, 343] width 58 height 26
